Goal: Find specific page/section: Find specific page/section

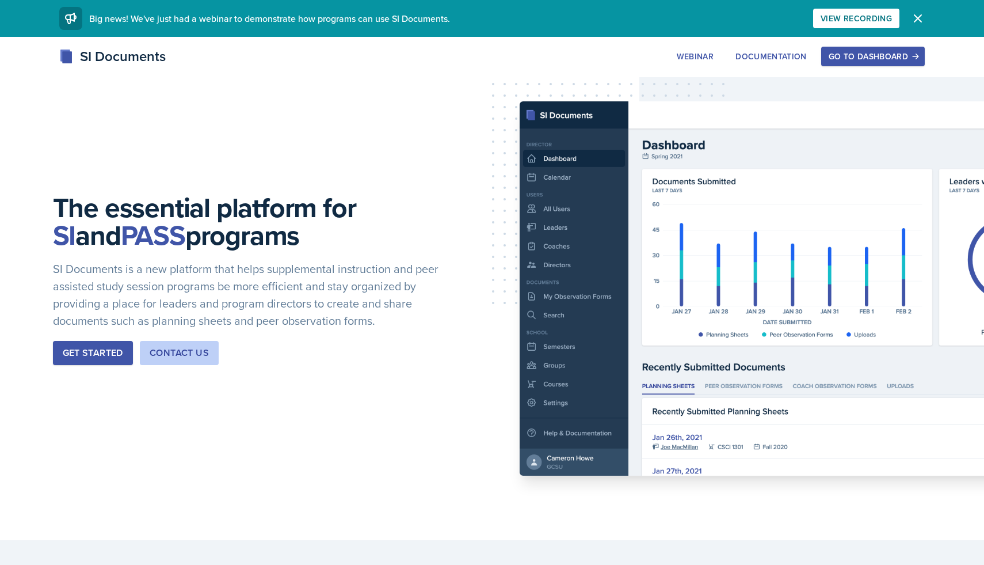
click at [830, 58] on div "Go to Dashboard" at bounding box center [873, 56] width 89 height 9
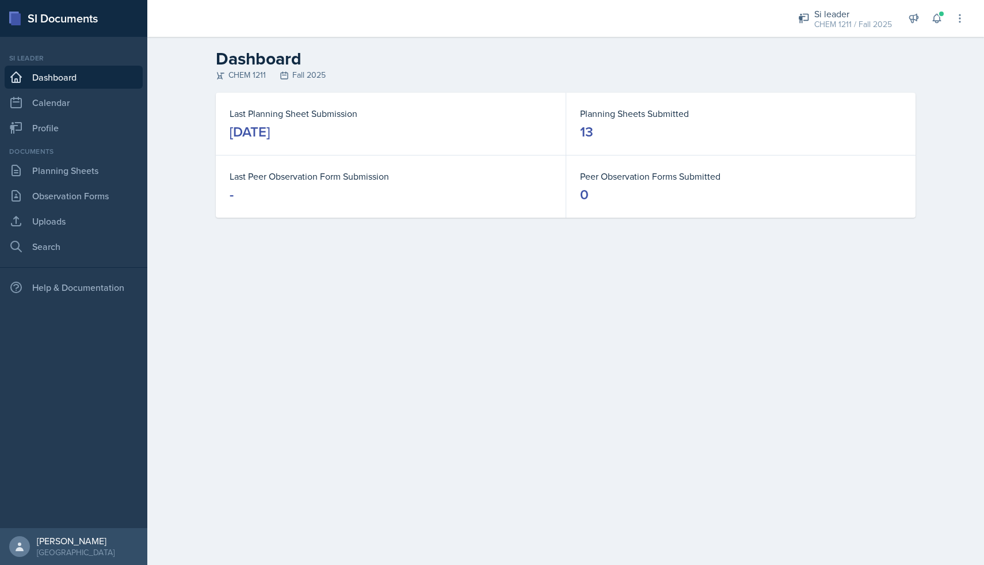
click at [61, 22] on div "SI Documents" at bounding box center [73, 18] width 147 height 37
click at [98, 203] on link "Observation Forms" at bounding box center [74, 195] width 138 height 23
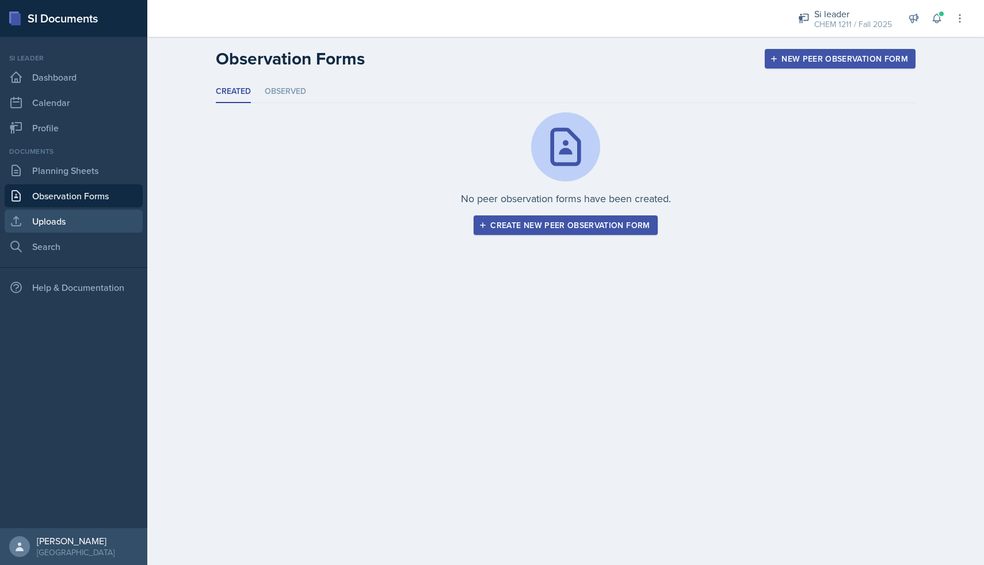
click at [91, 218] on link "Uploads" at bounding box center [74, 221] width 138 height 23
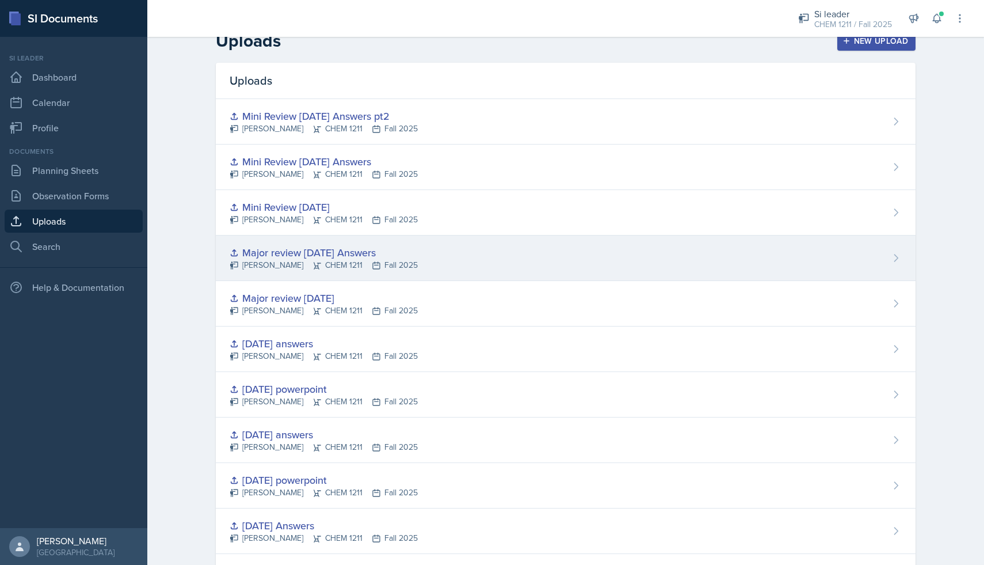
scroll to position [18, 0]
click at [347, 261] on div "[PERSON_NAME] CHEM 1211 Fall 2025" at bounding box center [324, 264] width 188 height 12
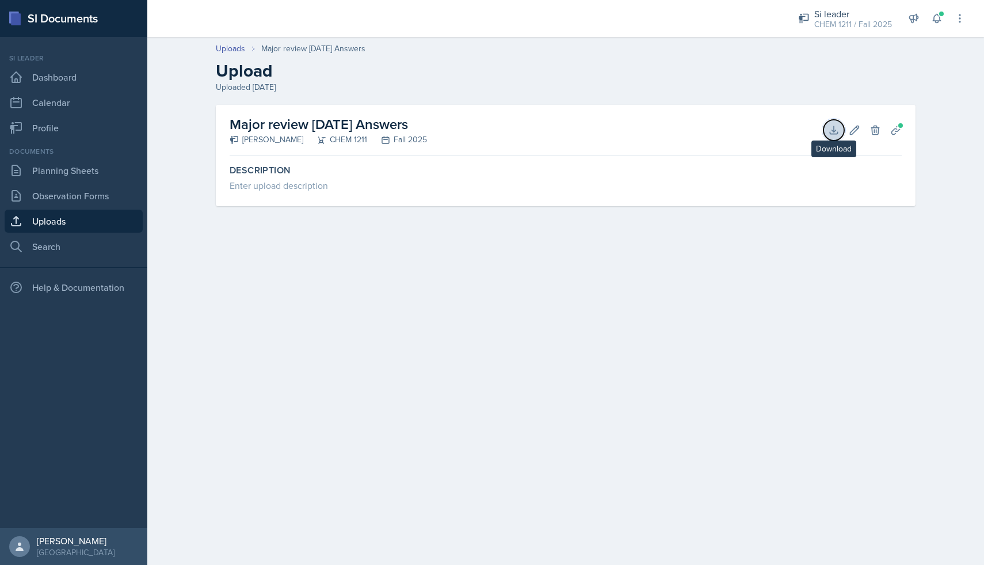
click at [830, 130] on icon at bounding box center [834, 130] width 12 height 12
